Goal: Information Seeking & Learning: Learn about a topic

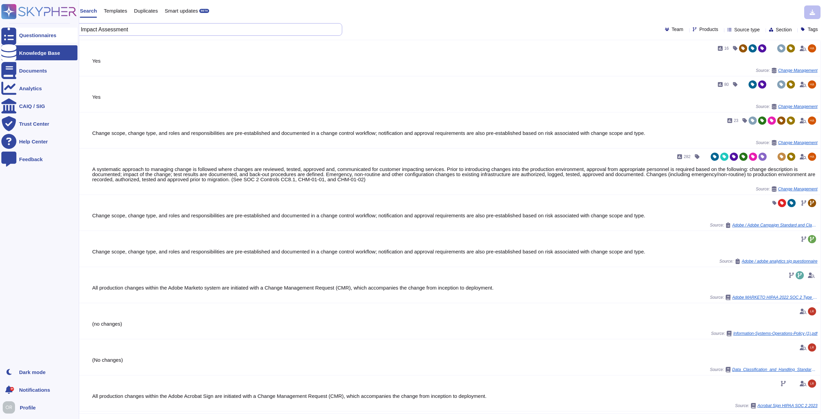
drag, startPoint x: 67, startPoint y: 30, endPoint x: 16, endPoint y: 30, distance: 50.8
click at [16, 30] on div "Questionnaires Knowledge Base Documents Analytics CAIQ / SIG Trust Center Help …" at bounding box center [413, 209] width 826 height 419
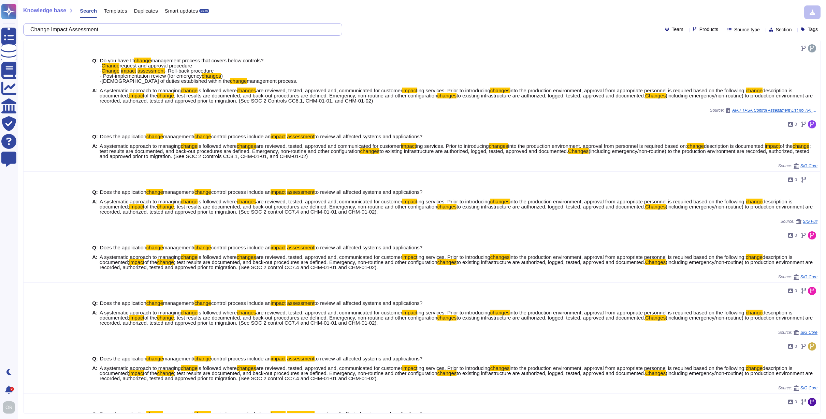
click at [93, 30] on input "Change Impact Assessment" at bounding box center [181, 30] width 308 height 12
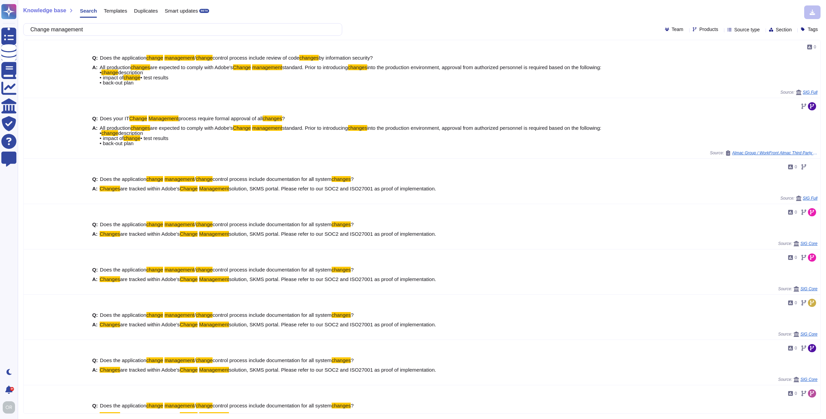
type input "Change management"
click at [699, 27] on span "Products" at bounding box center [708, 29] width 19 height 5
click at [713, 77] on p "Document Cloud/" at bounding box center [723, 76] width 59 height 4
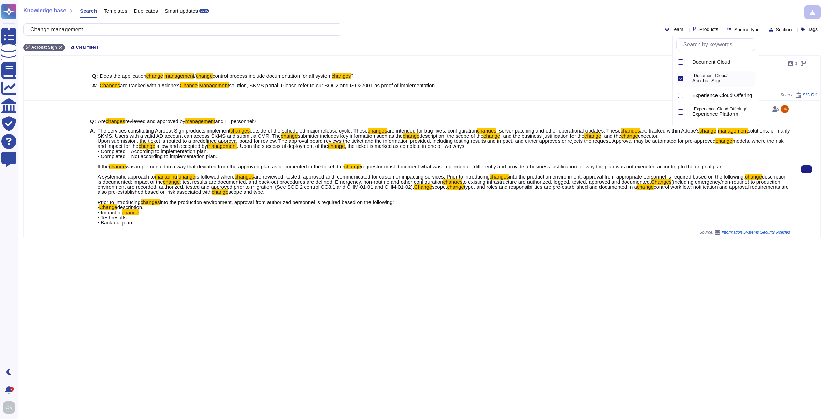
click at [207, 144] on span "is low and accepted by" at bounding box center [181, 146] width 52 height 6
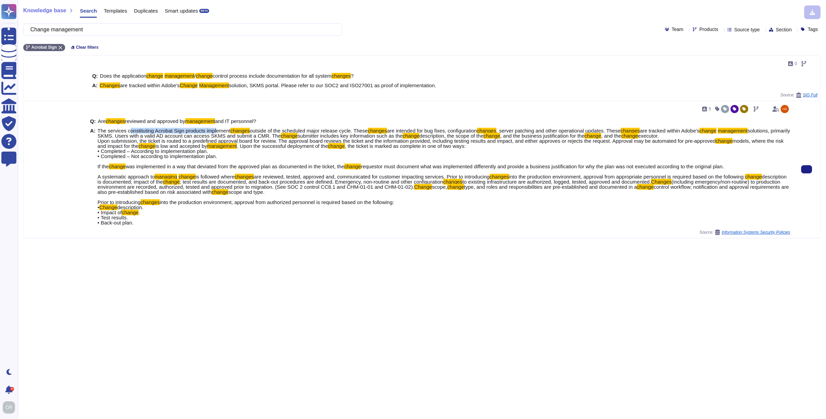
drag, startPoint x: 130, startPoint y: 131, endPoint x: 221, endPoint y: 128, distance: 91.1
click at [221, 128] on span "The services constituting Acrobat Sign products implement" at bounding box center [164, 131] width 133 height 6
click at [163, 145] on span "models, where the risk and impact for the" at bounding box center [441, 143] width 686 height 11
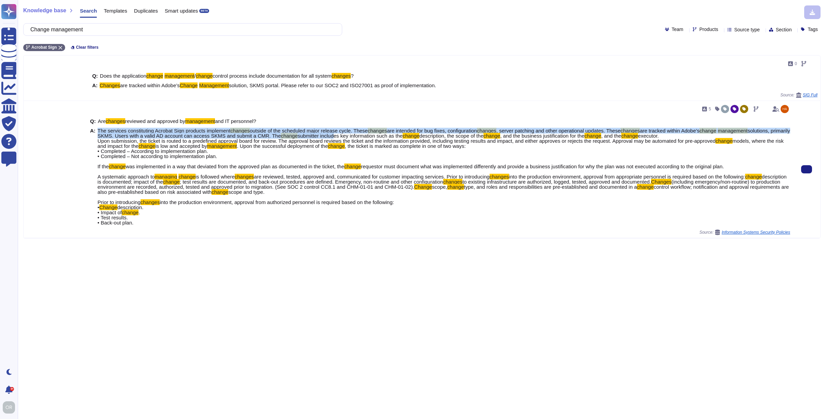
drag, startPoint x: 98, startPoint y: 131, endPoint x: 381, endPoint y: 137, distance: 282.8
click at [381, 137] on span "The services constituting Acrobat Sign products implement changes outside of th…" at bounding box center [444, 176] width 692 height 97
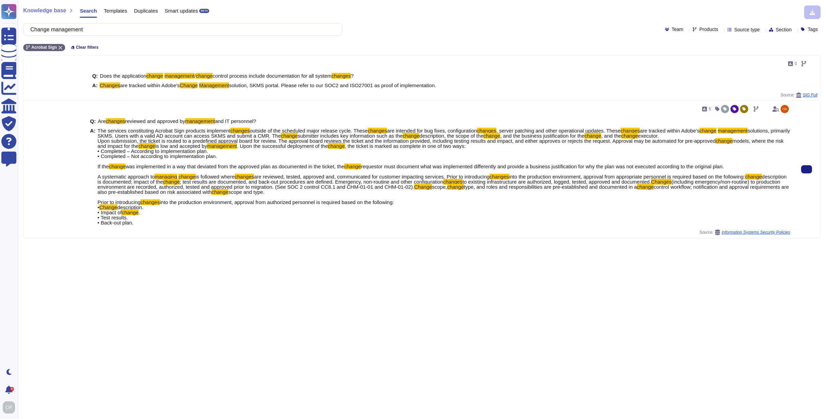
click at [101, 173] on span "The services constituting Acrobat Sign products implement changes outside of th…" at bounding box center [444, 176] width 692 height 97
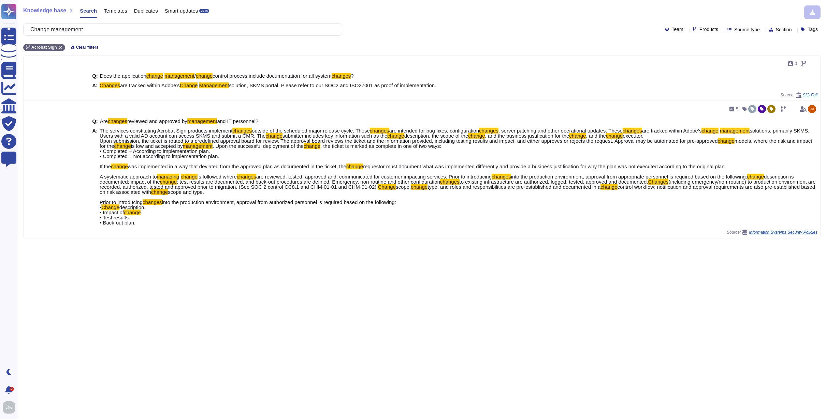
click at [699, 28] on span "Products" at bounding box center [708, 29] width 19 height 5
type input "i"
type input "wide"
click at [704, 63] on span "Adobe Wide" at bounding box center [706, 62] width 28 height 6
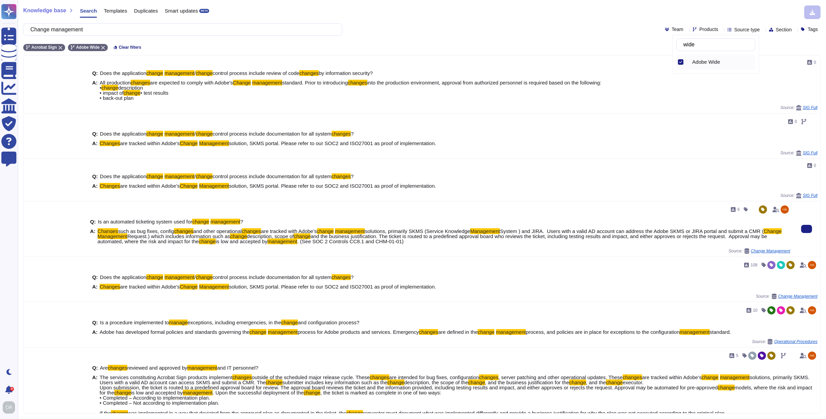
click at [725, 239] on span "and the business justification. The ticket is routed to a predefined approval b…" at bounding box center [432, 239] width 669 height 11
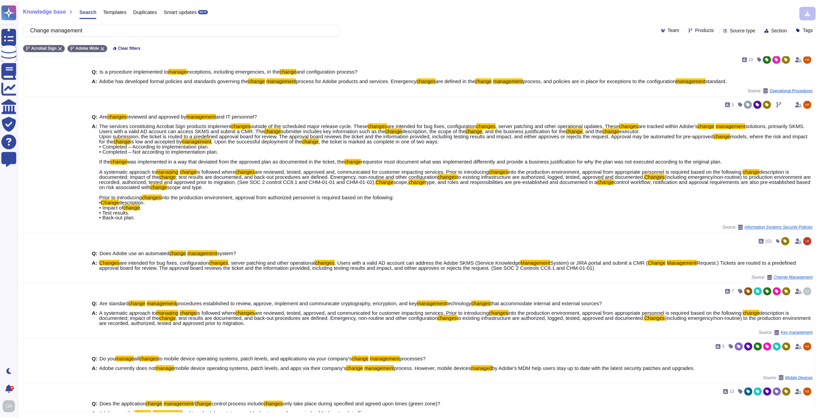
scroll to position [336, 0]
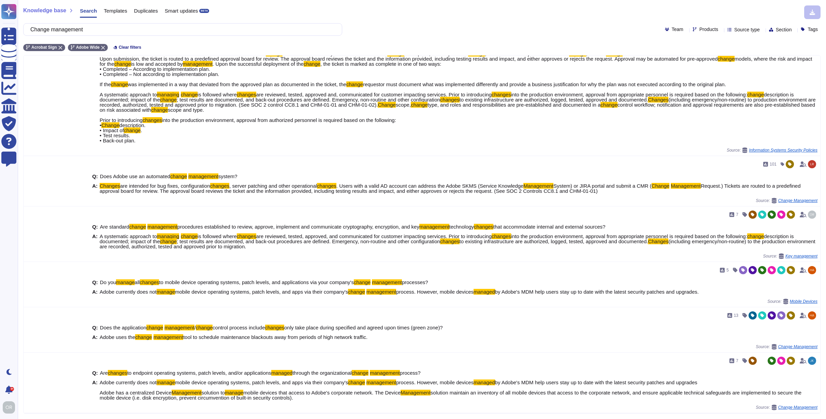
click at [118, 10] on span "Templates" at bounding box center [115, 10] width 23 height 5
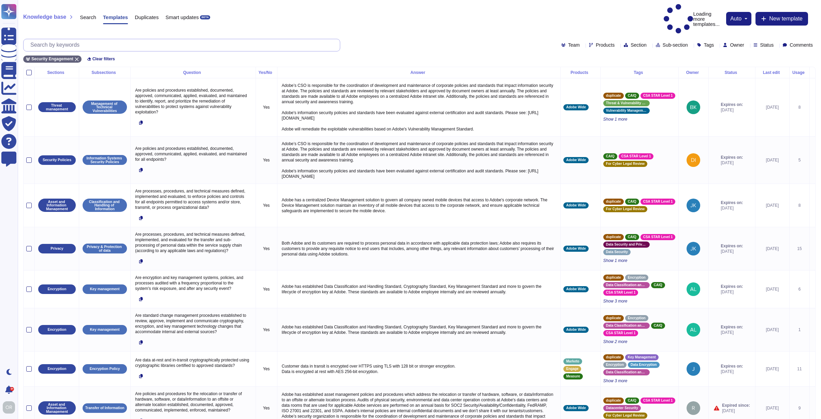
click at [75, 39] on input "text" at bounding box center [183, 45] width 313 height 12
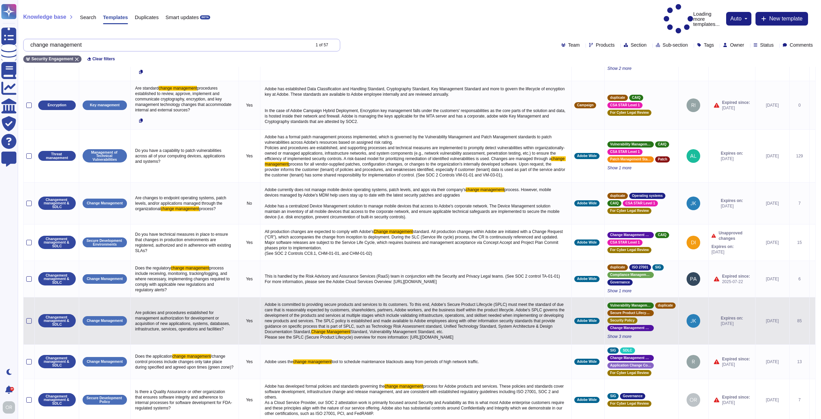
scroll to position [109, 0]
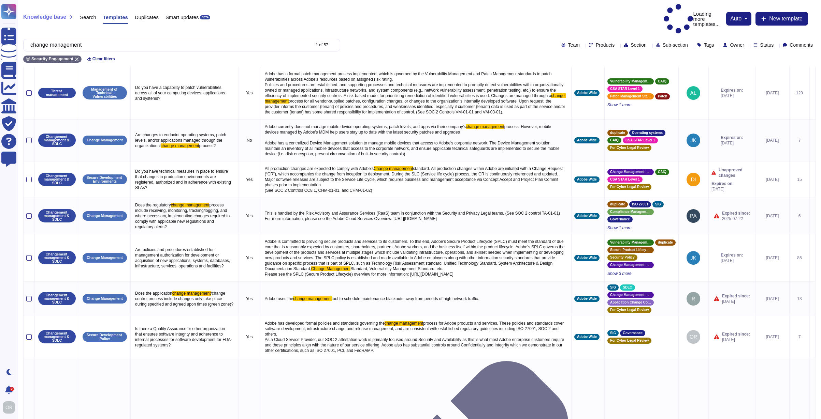
type input "change management"
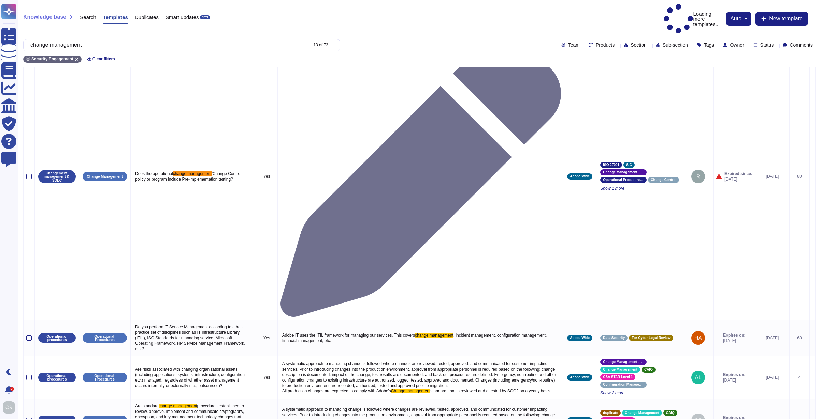
scroll to position [98, 0]
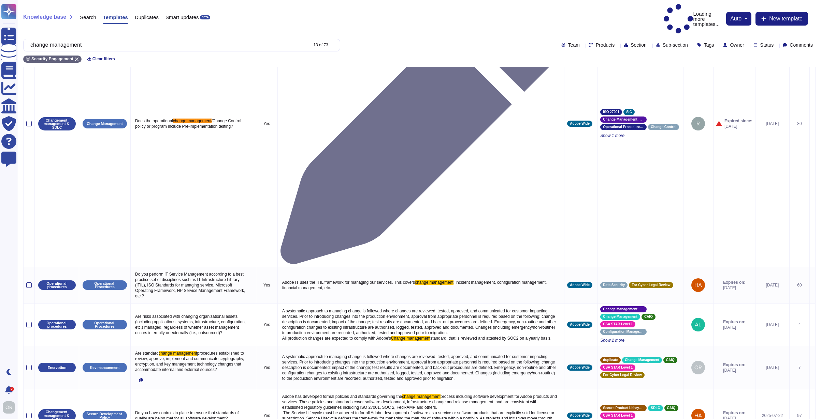
drag, startPoint x: 437, startPoint y: 269, endPoint x: 278, endPoint y: 270, distance: 158.2
type textarea "Please review Adobe's Operational Security Overview for more information: [URL]…"
drag, startPoint x: 464, startPoint y: 268, endPoint x: 280, endPoint y: 269, distance: 183.8
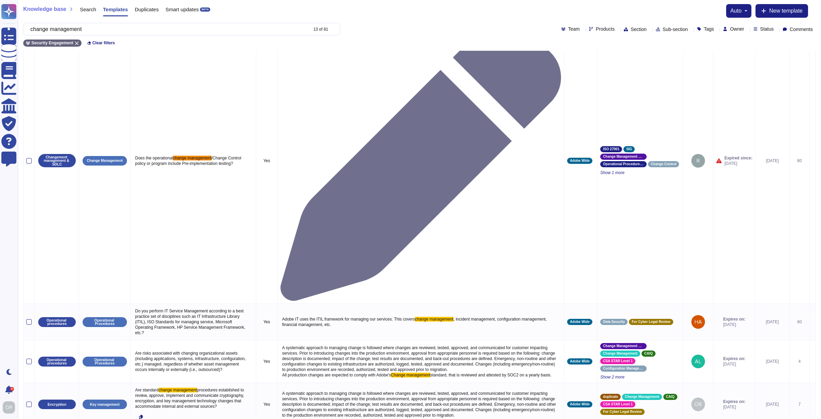
scroll to position [98, 0]
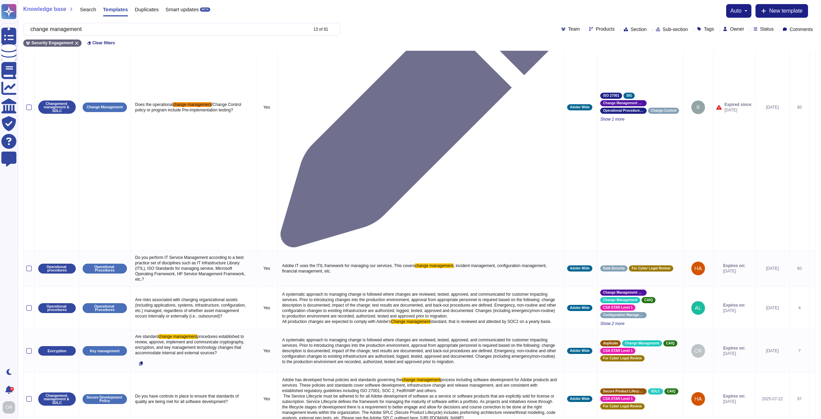
type textarea "Please review Adobe's Operational Security Overview for more information: [URL]…"
drag, startPoint x: 277, startPoint y: 261, endPoint x: 471, endPoint y: 266, distance: 194.1
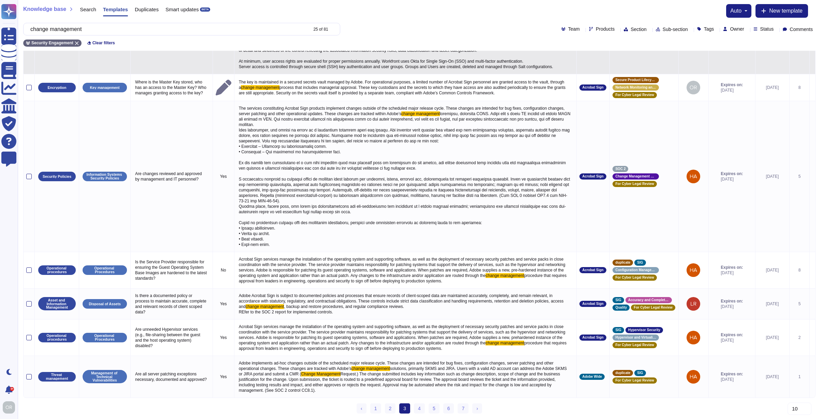
scroll to position [198, 0]
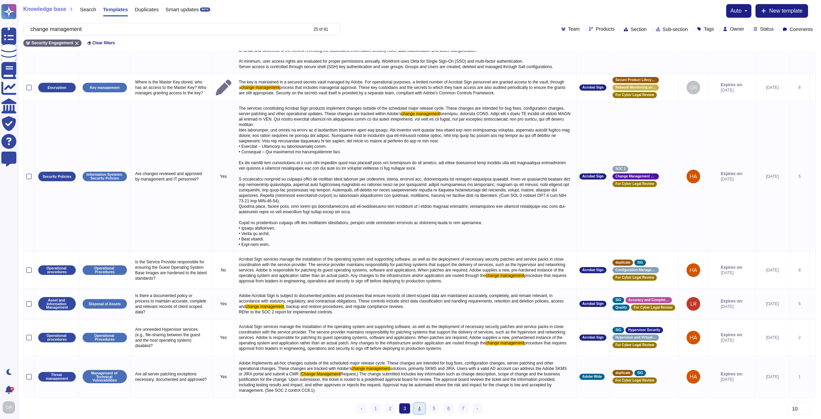
click at [419, 409] on link "4" at bounding box center [419, 409] width 11 height 10
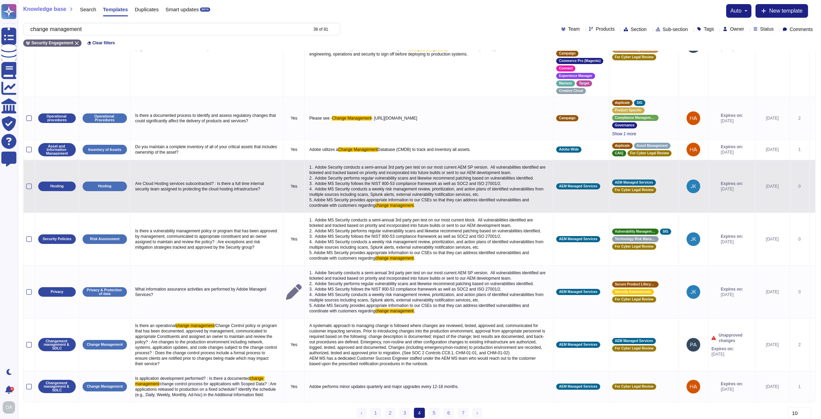
scroll to position [228, 0]
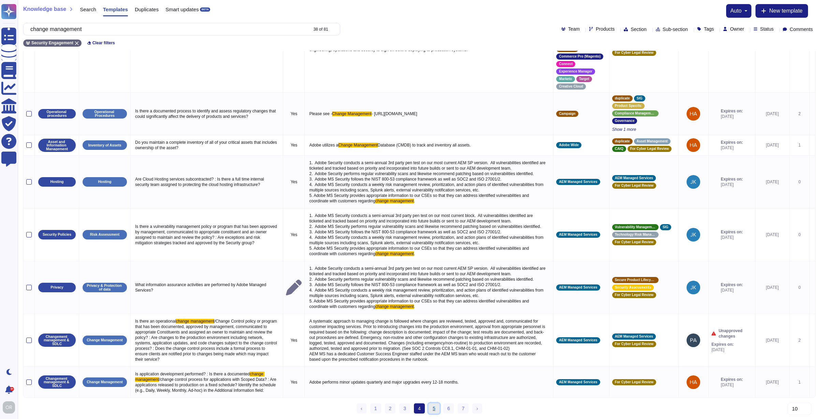
click at [433, 408] on link "5" at bounding box center [433, 409] width 11 height 10
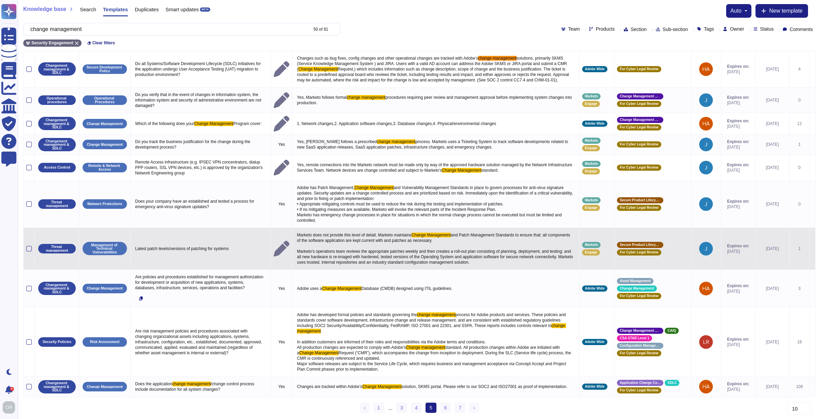
scroll to position [26, 0]
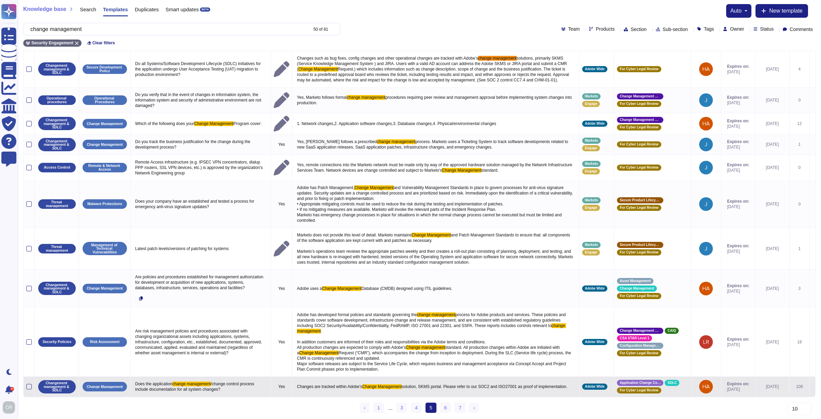
drag, startPoint x: 330, startPoint y: 385, endPoint x: 299, endPoint y: 378, distance: 32.3
click at [299, 383] on p "Changes are tracked within Adobe’s Change Management solution, SKMS portal. Ple…" at bounding box center [435, 387] width 281 height 9
type textarea "Changes are tracked within Adobe’s Change Management solution, SKMS portal. Ple…"
drag, startPoint x: 336, startPoint y: 383, endPoint x: 293, endPoint y: 378, distance: 43.7
click at [293, 378] on td "Changes are tracked within Adobe’s Change Management solution, SKMS portal. Ple…" at bounding box center [435, 387] width 287 height 20
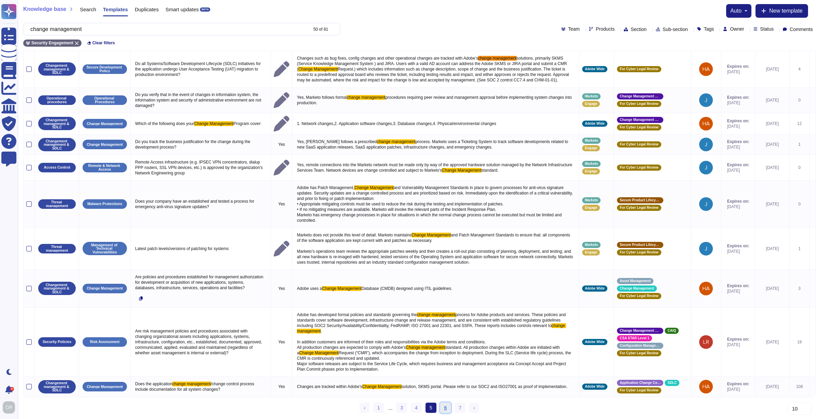
click at [445, 410] on link "6" at bounding box center [445, 408] width 11 height 10
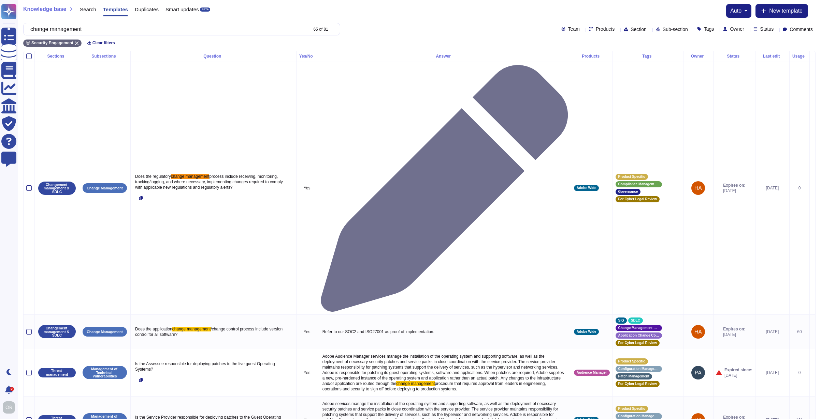
scroll to position [91, 0]
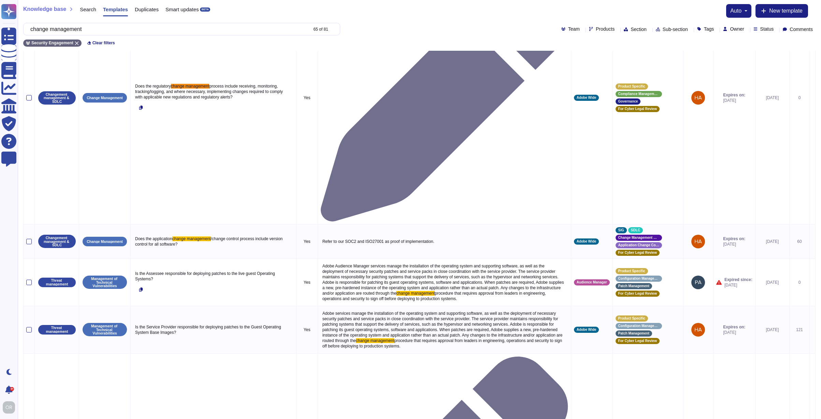
type textarea "Prior to deployment network appliances must be documented and approved by secur…"
drag, startPoint x: 319, startPoint y: 383, endPoint x: 557, endPoint y: 383, distance: 238.4
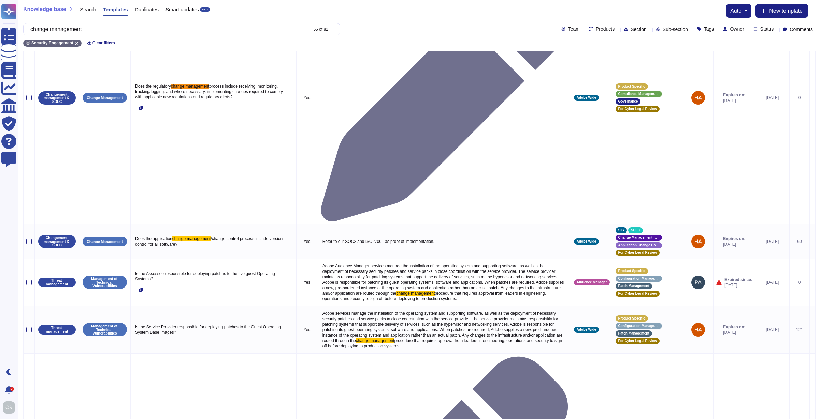
scroll to position [0, 0]
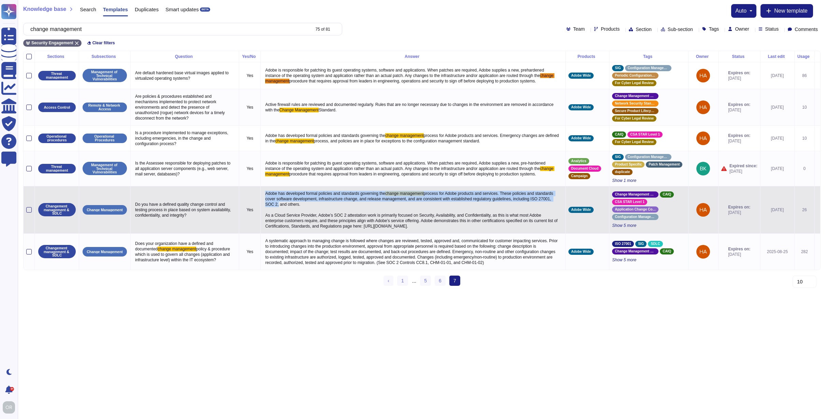
drag, startPoint x: 269, startPoint y: 197, endPoint x: 313, endPoint y: 211, distance: 46.8
click at [313, 211] on p "Adobe has developed formal policies and standards governing the change manageme…" at bounding box center [412, 210] width 299 height 42
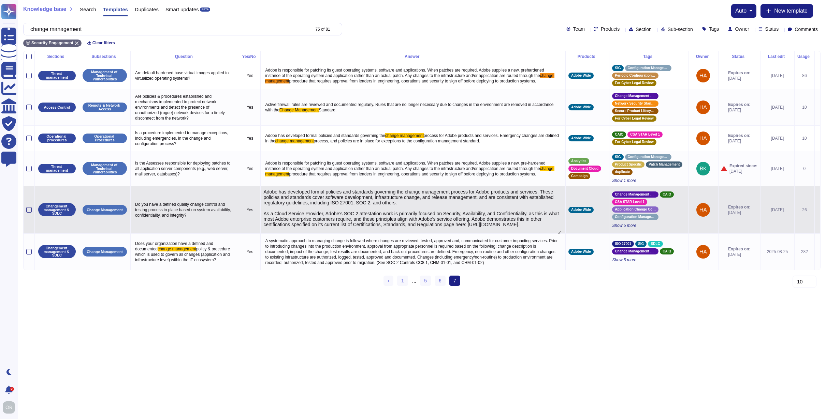
type textarea "Adobe has developed formal policies and standards governing the change manageme…"
drag, startPoint x: 260, startPoint y: 197, endPoint x: 320, endPoint y: 199, distance: 60.1
click at [320, 199] on textarea "Adobe has developed formal policies and standards governing the change manageme…" at bounding box center [411, 211] width 297 height 45
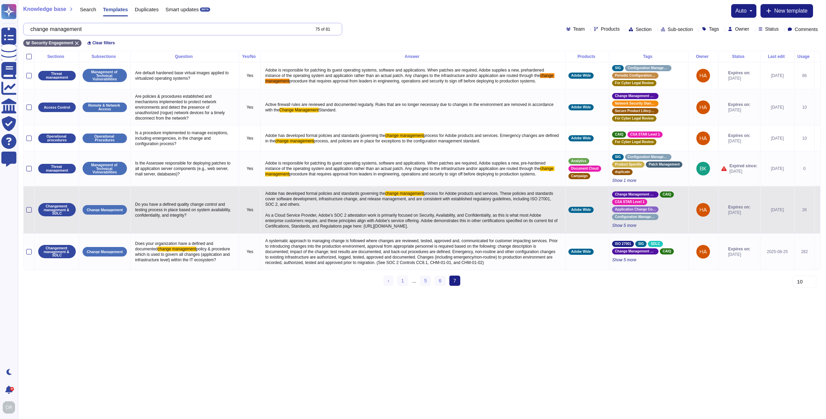
drag, startPoint x: 109, startPoint y: 31, endPoint x: 28, endPoint y: 32, distance: 80.8
click at [28, 32] on div "change management 75 of 81" at bounding box center [182, 29] width 319 height 13
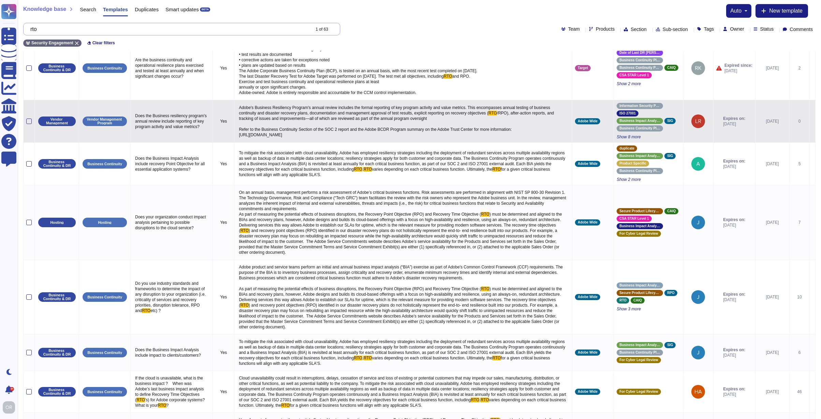
scroll to position [105, 0]
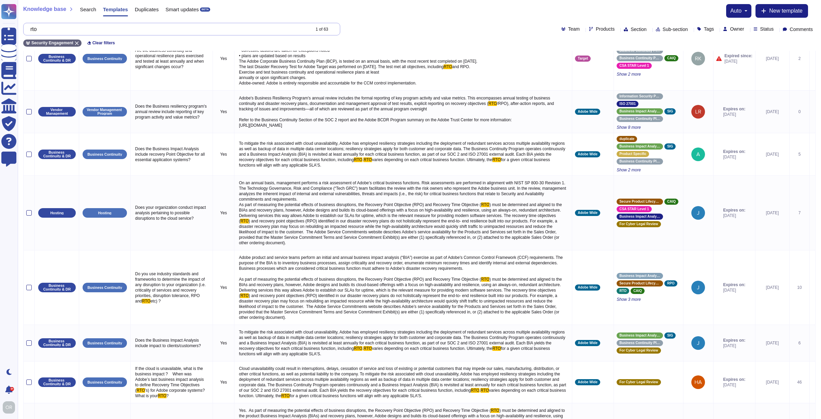
drag, startPoint x: 63, startPoint y: 26, endPoint x: 164, endPoint y: 34, distance: 101.6
click at [162, 34] on input "rto" at bounding box center [168, 29] width 282 height 12
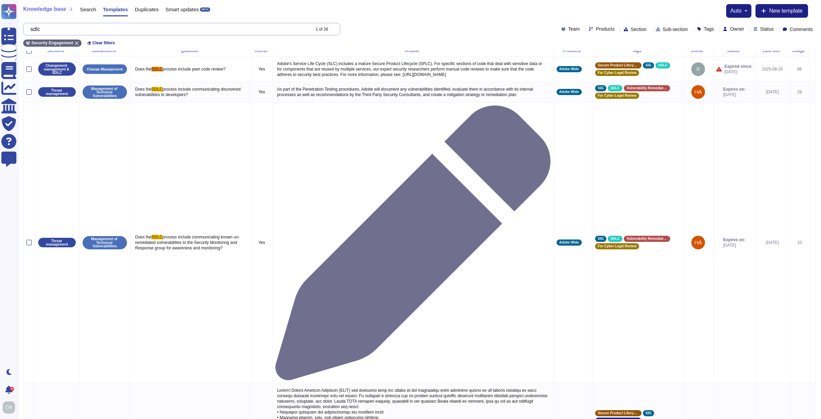
scroll to position [0, 0]
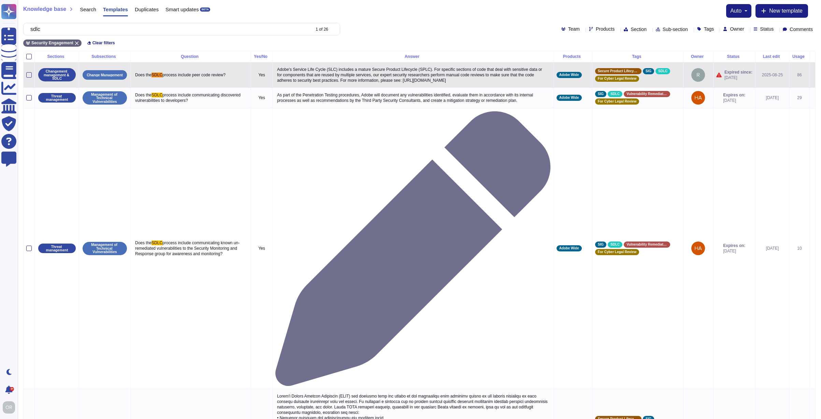
type input "sdlc"
click at [451, 83] on p "Adobe's Service Life Cycle (SLC) includes a mature Secure Product Lifecycle (SP…" at bounding box center [412, 75] width 275 height 20
type textarea "Adobe's Service Life Cycle (SLC) includes a mature Secure Product Lifecycle (SP…"
drag, startPoint x: 469, startPoint y: 84, endPoint x: 270, endPoint y: 85, distance: 198.1
click at [272, 85] on td "Adobe's Service Life Cycle (SLC) includes a mature Secure Product Lifecycle (SP…" at bounding box center [412, 75] width 281 height 26
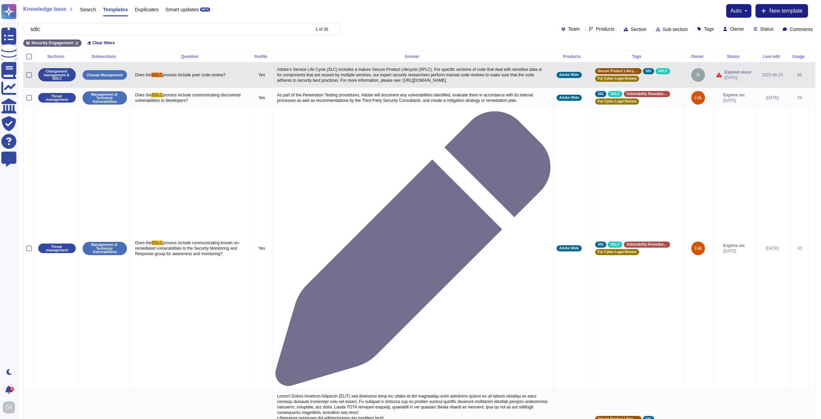
click at [364, 82] on p "Adobe's Service Life Cycle (SLC) includes a mature Secure Product Lifecycle (SP…" at bounding box center [412, 75] width 275 height 20
type textarea "Adobe's Service Life Cycle (SLC) includes a mature Secure Product Lifecycle (SP…"
drag, startPoint x: 60, startPoint y: 28, endPoint x: 36, endPoint y: 28, distance: 24.6
click at [36, 28] on input "sdlc" at bounding box center [168, 29] width 282 height 12
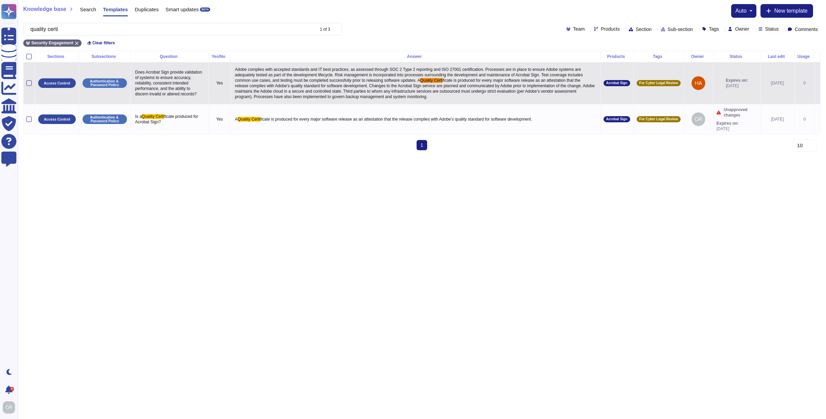
type input "quality certi"
click at [302, 79] on span "Adobe complies with accepted standards and IT best practices, as assessed throu…" at bounding box center [409, 75] width 349 height 16
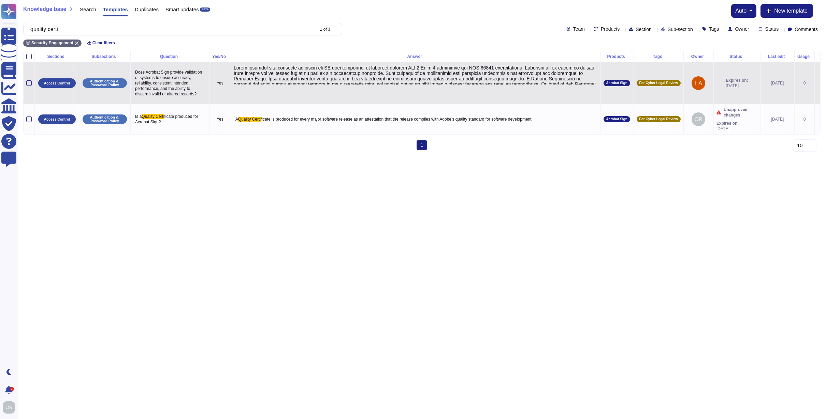
type textarea "Lorem ipsumdol sita consecte adipiscin eli SE doei temporinc, ut laboreet dolor…"
click at [259, 71] on textarea at bounding box center [415, 74] width 362 height 19
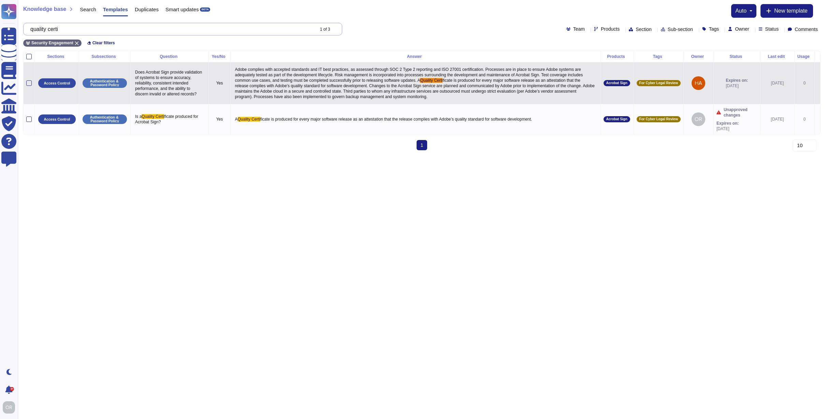
drag, startPoint x: 82, startPoint y: 29, endPoint x: 35, endPoint y: 29, distance: 47.1
click at [35, 29] on input "quality certi" at bounding box center [170, 29] width 287 height 12
